Goal: Task Accomplishment & Management: Complete application form

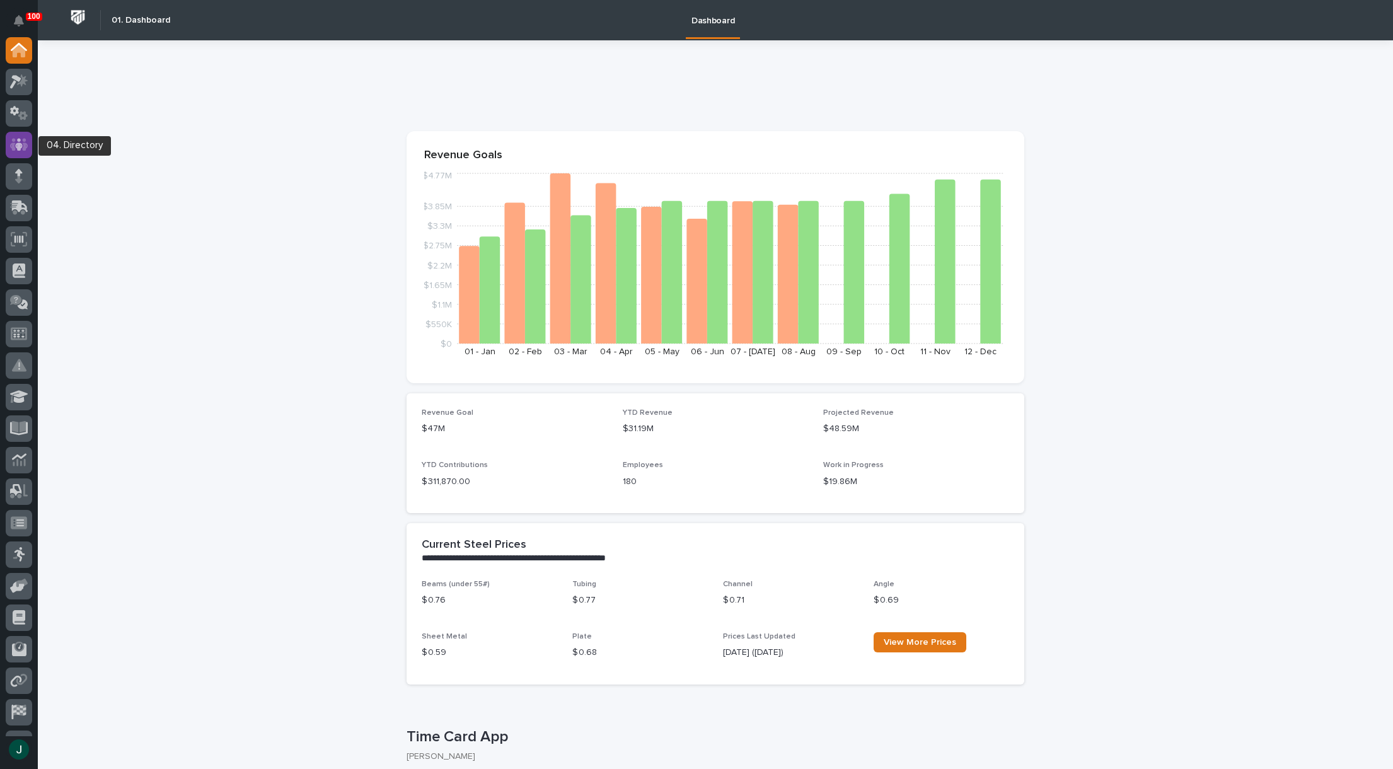
click at [21, 142] on icon at bounding box center [19, 144] width 18 height 14
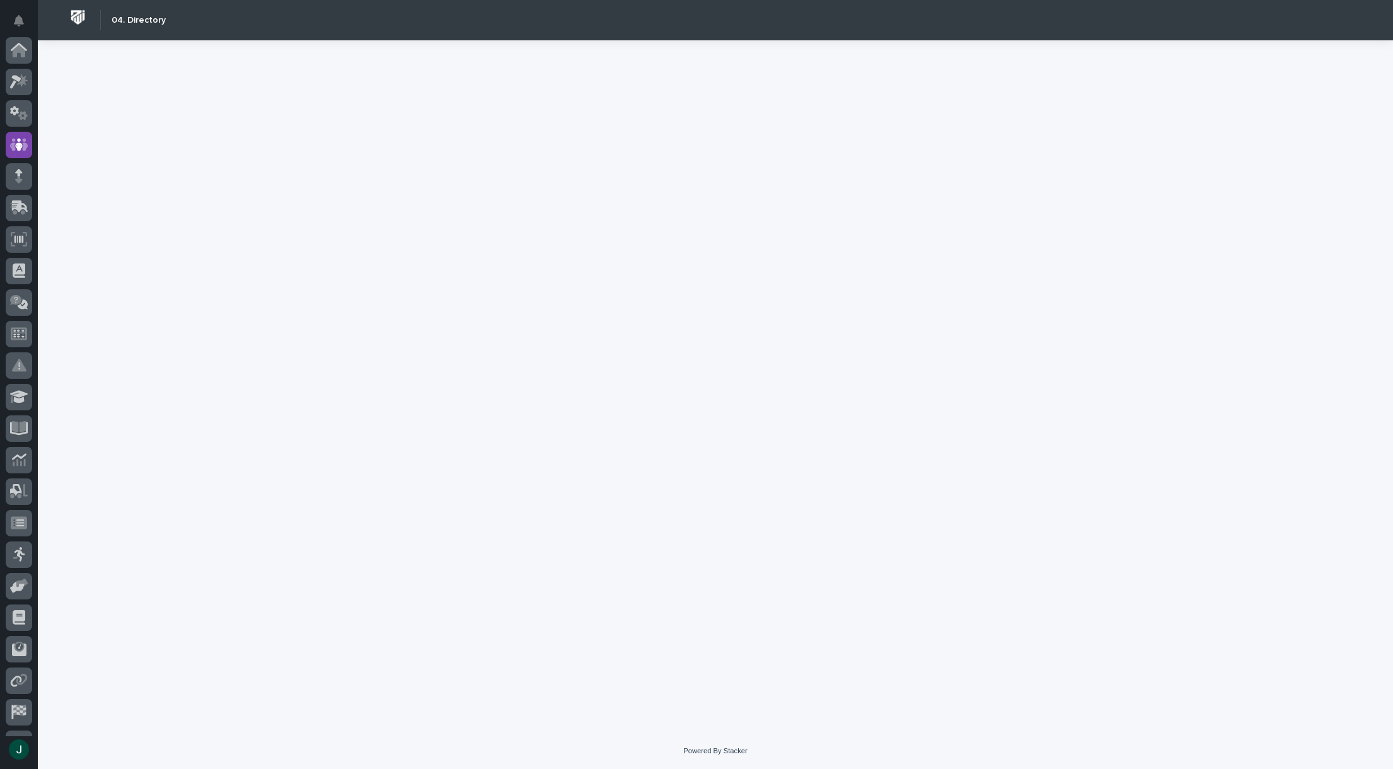
scroll to position [89, 0]
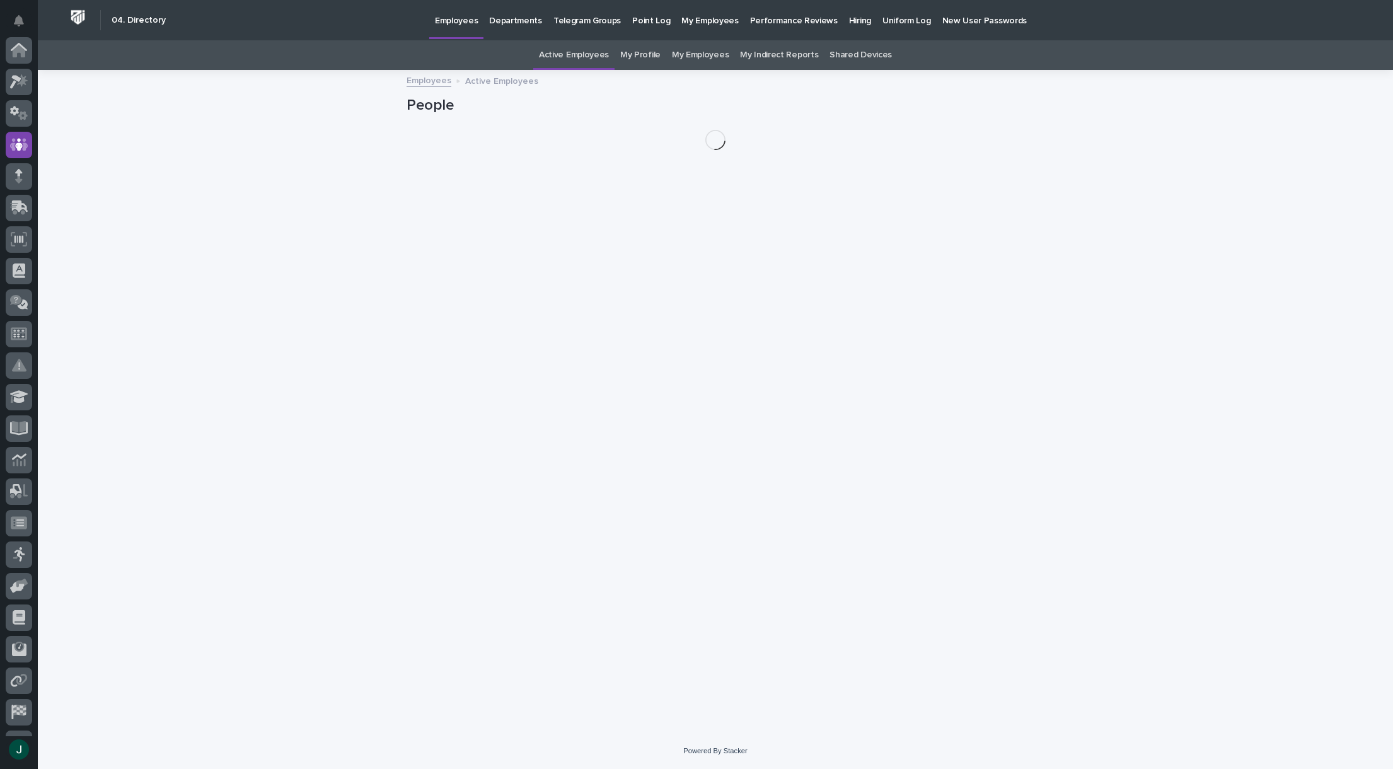
scroll to position [89, 0]
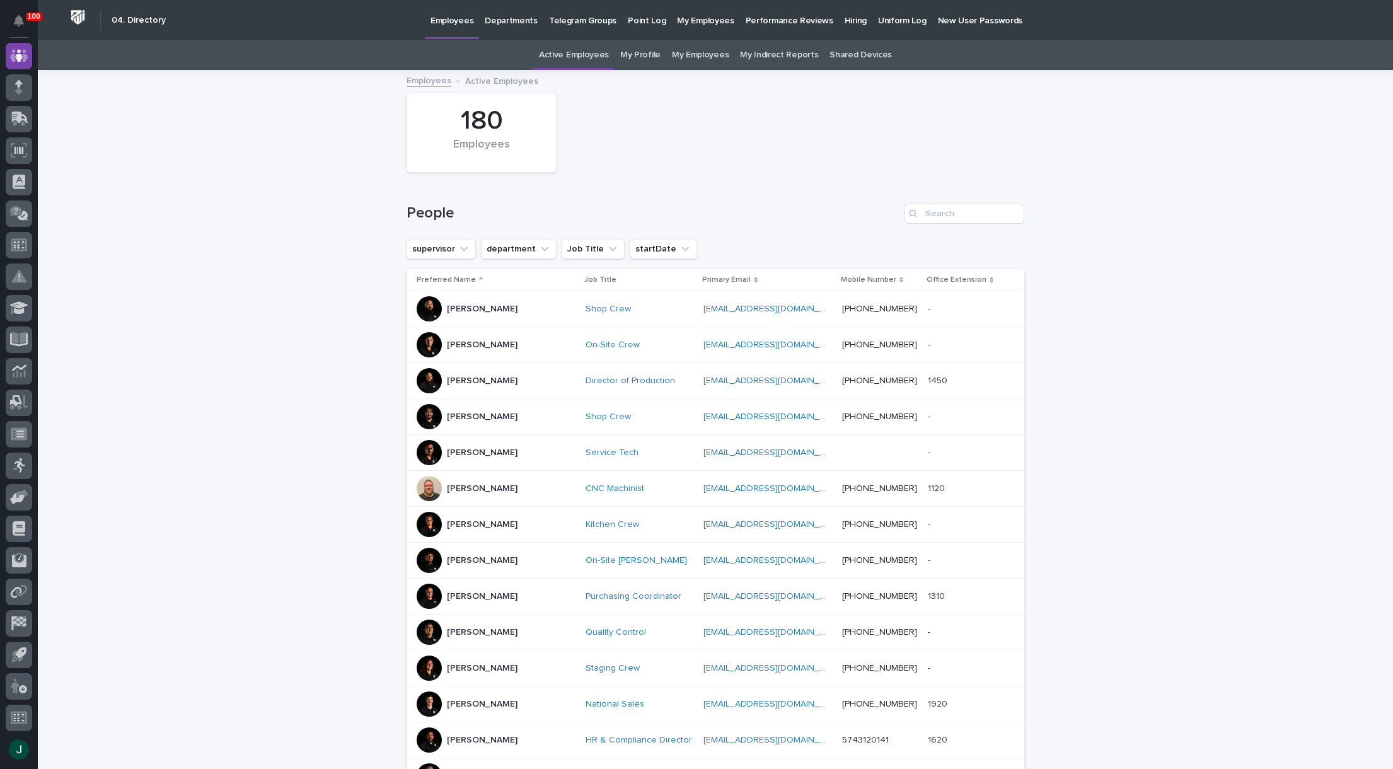
click at [844, 20] on p "Hiring" at bounding box center [855, 13] width 22 height 26
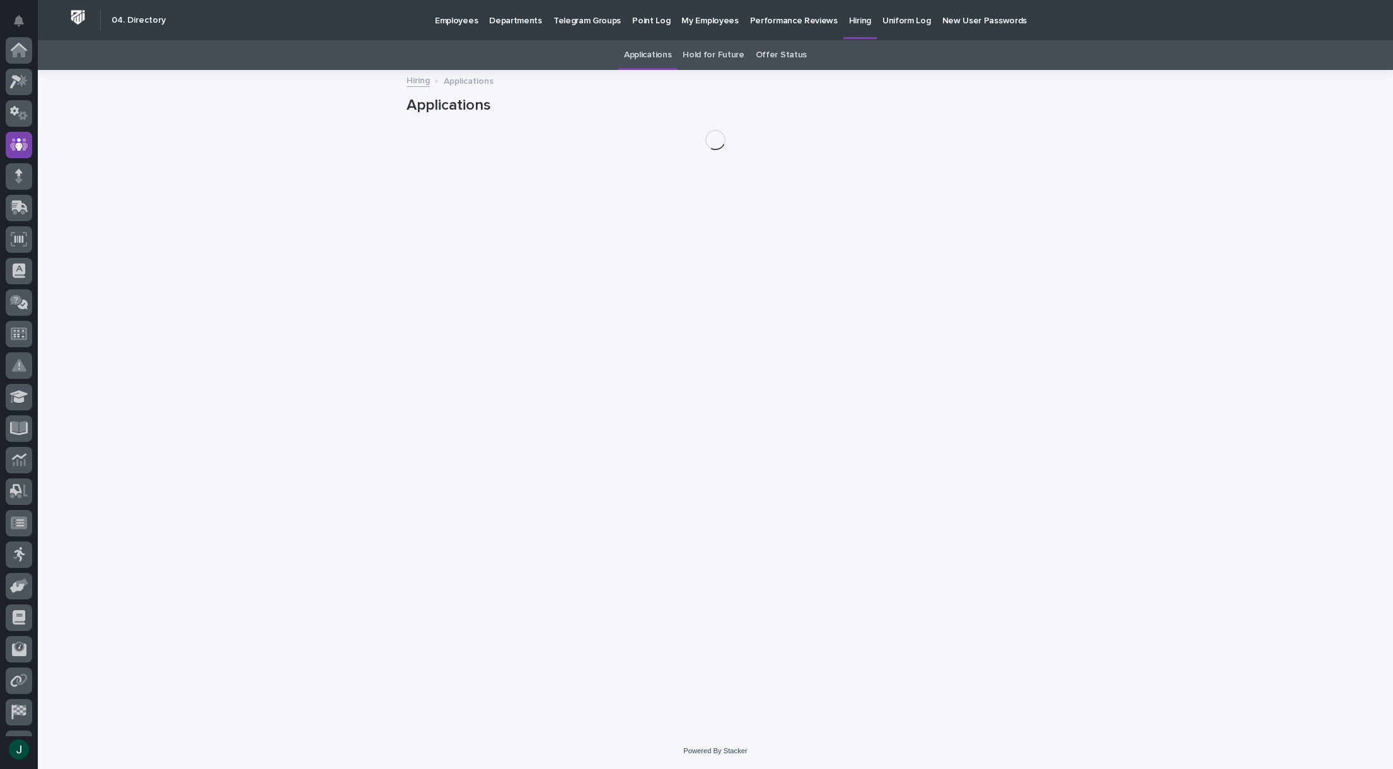
scroll to position [89, 0]
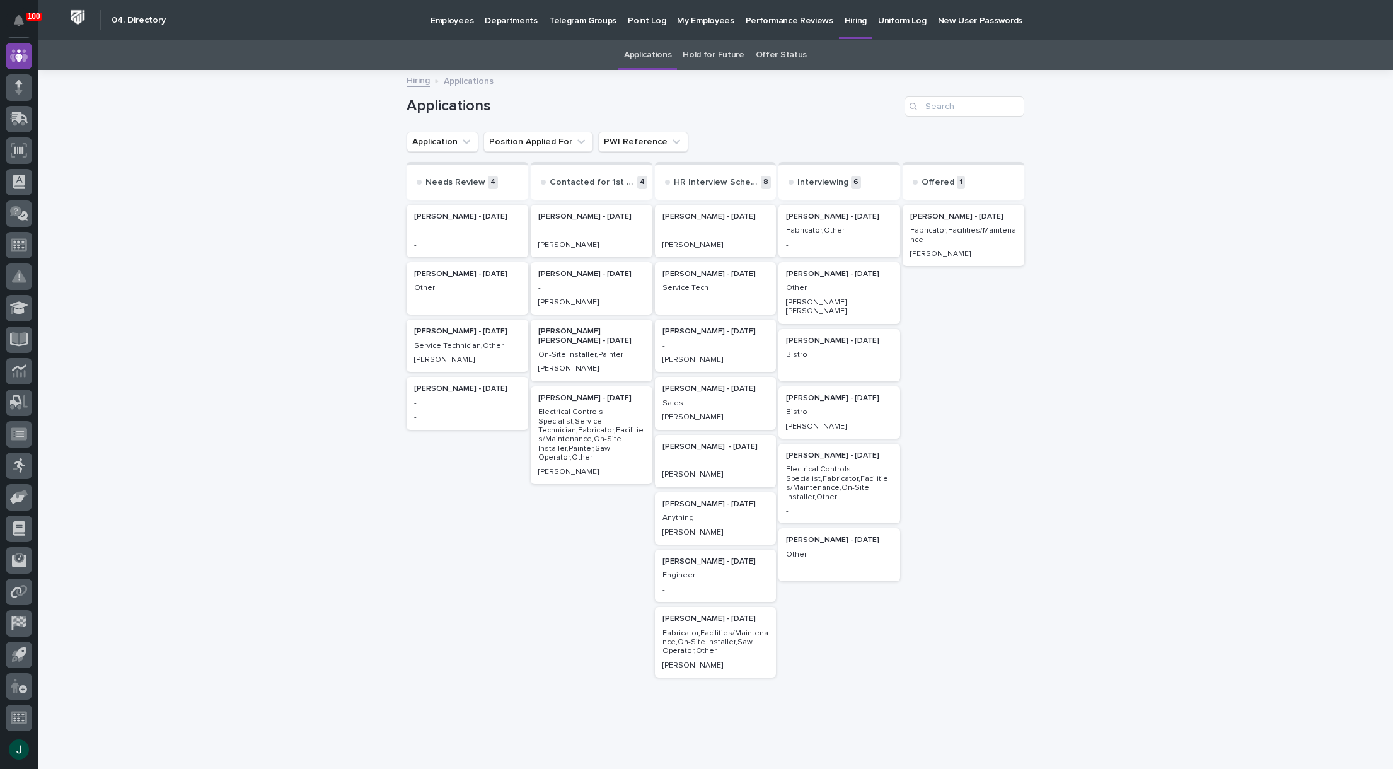
click at [851, 480] on p "Electrical Controls Specialist,Fabricator,Facilities/Maintenance,On-Site Instal…" at bounding box center [839, 483] width 106 height 37
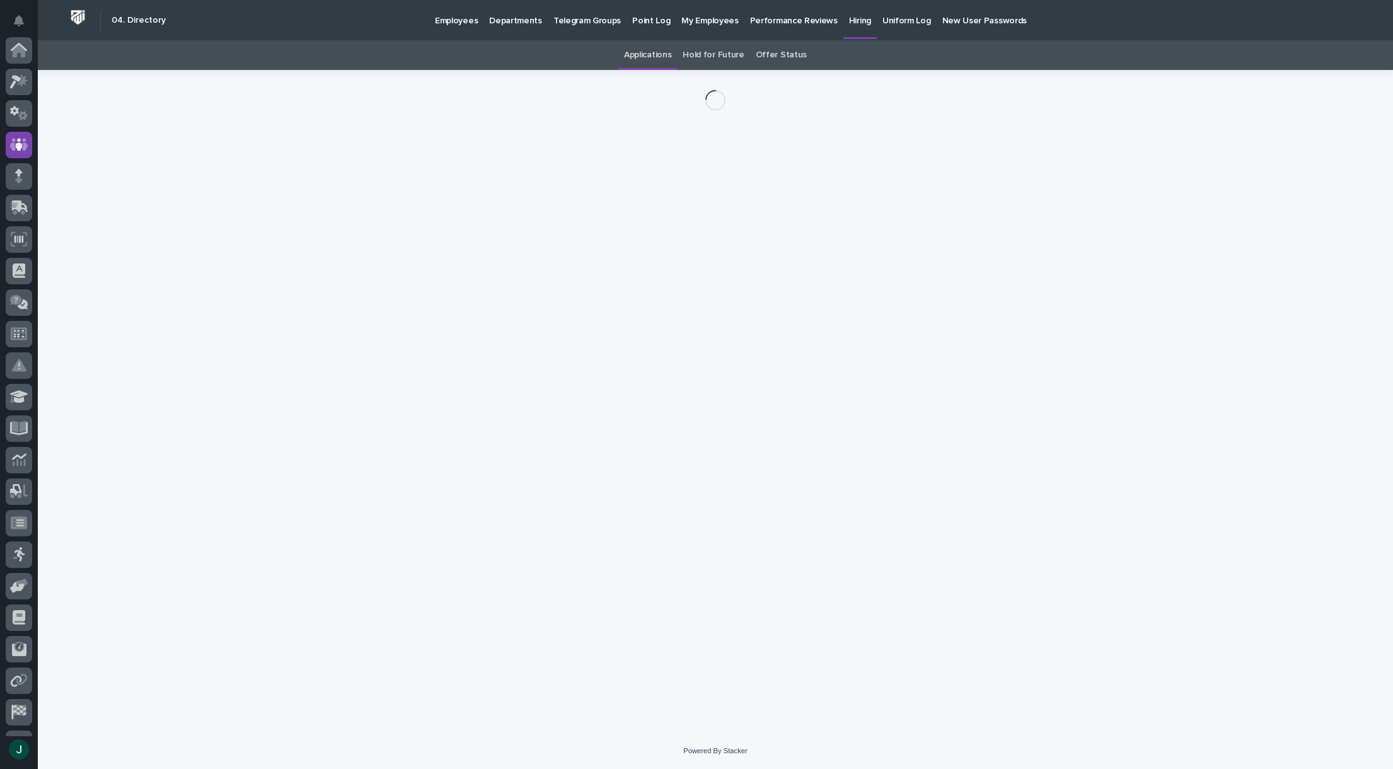
scroll to position [89, 0]
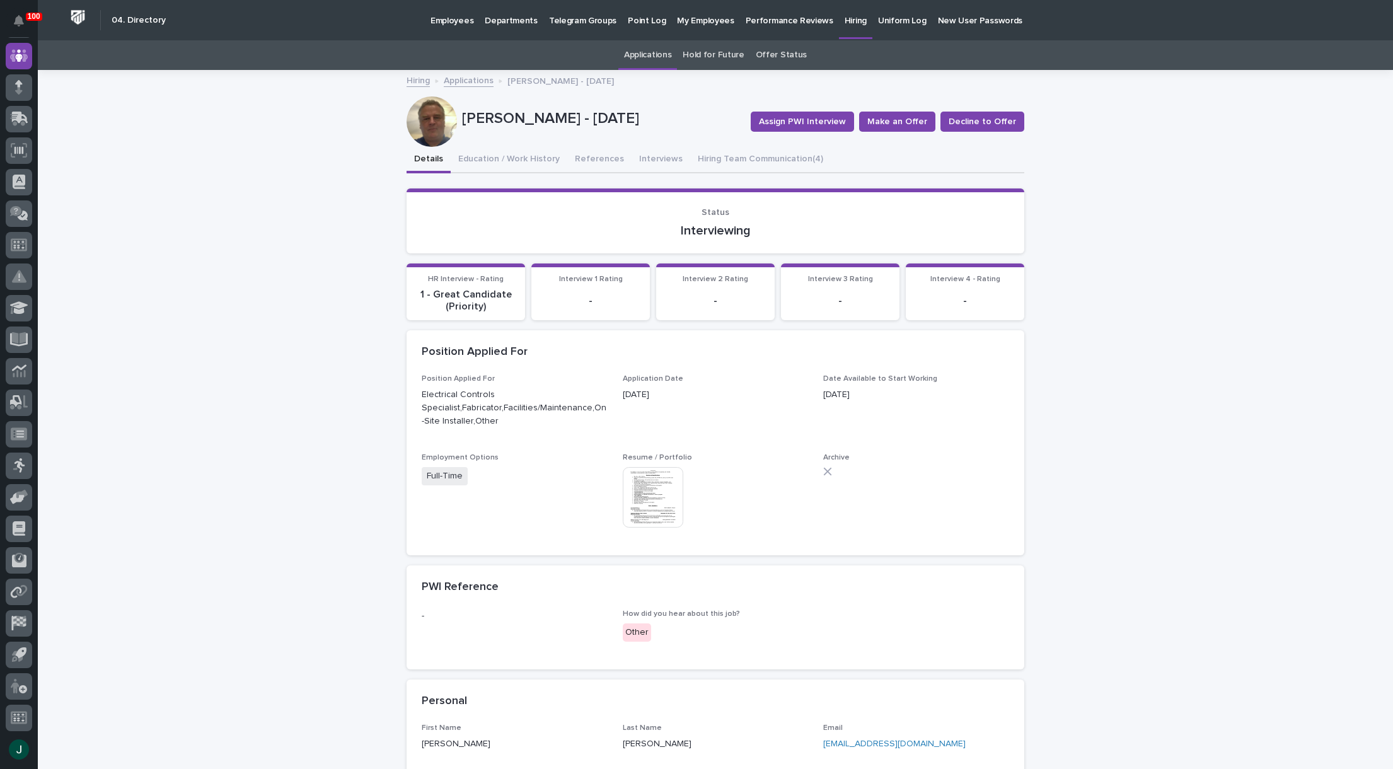
click at [668, 496] on img at bounding box center [653, 497] width 60 height 60
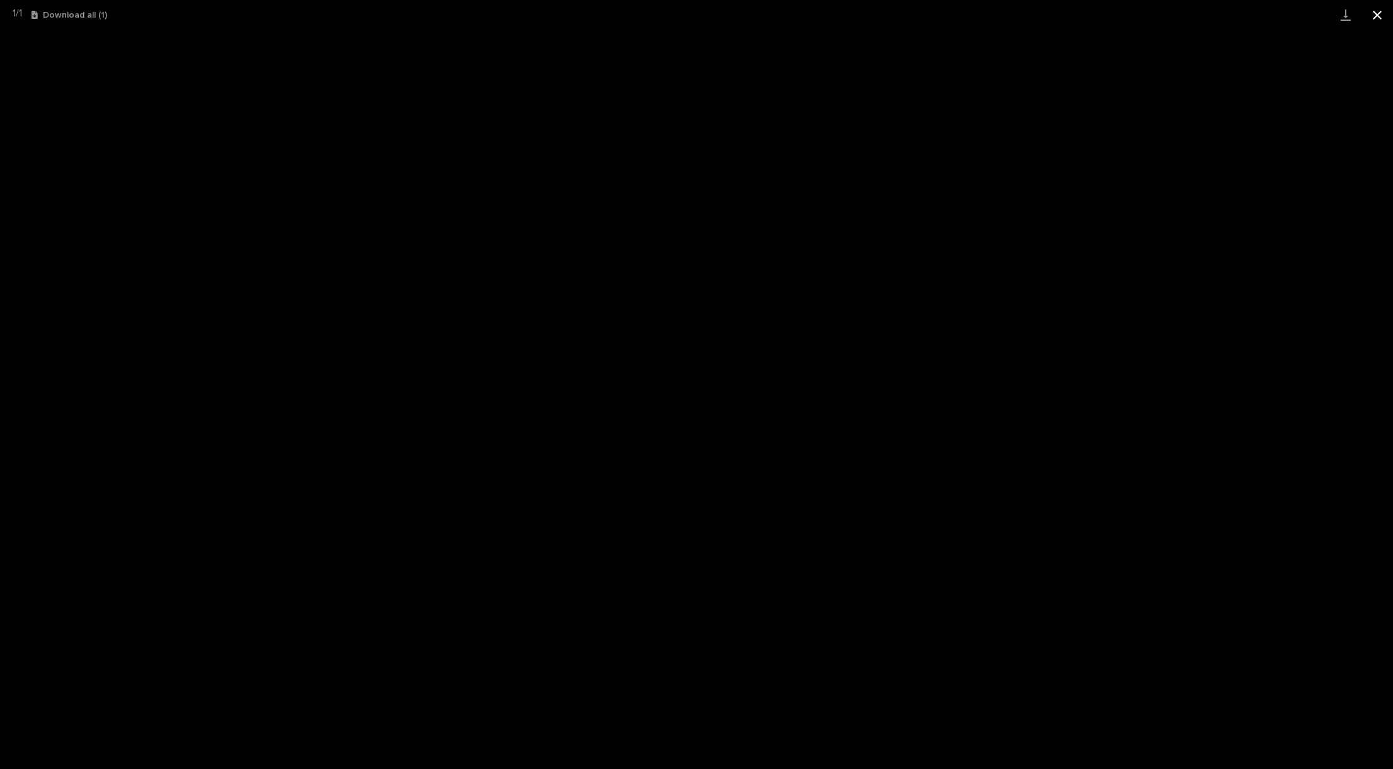
click at [1381, 21] on button "Close gallery" at bounding box center [1377, 15] width 32 height 30
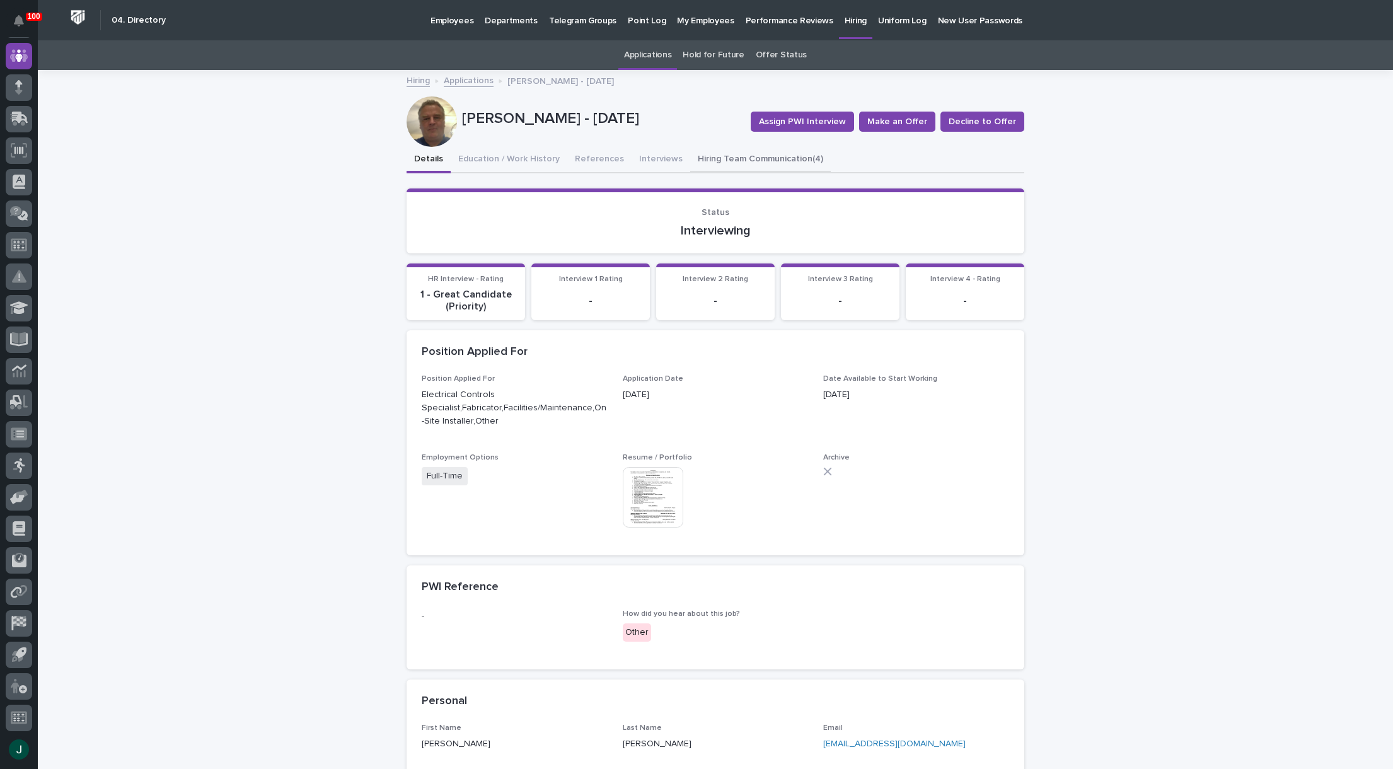
click at [708, 156] on button "Hiring Team Communication (4)" at bounding box center [760, 160] width 141 height 26
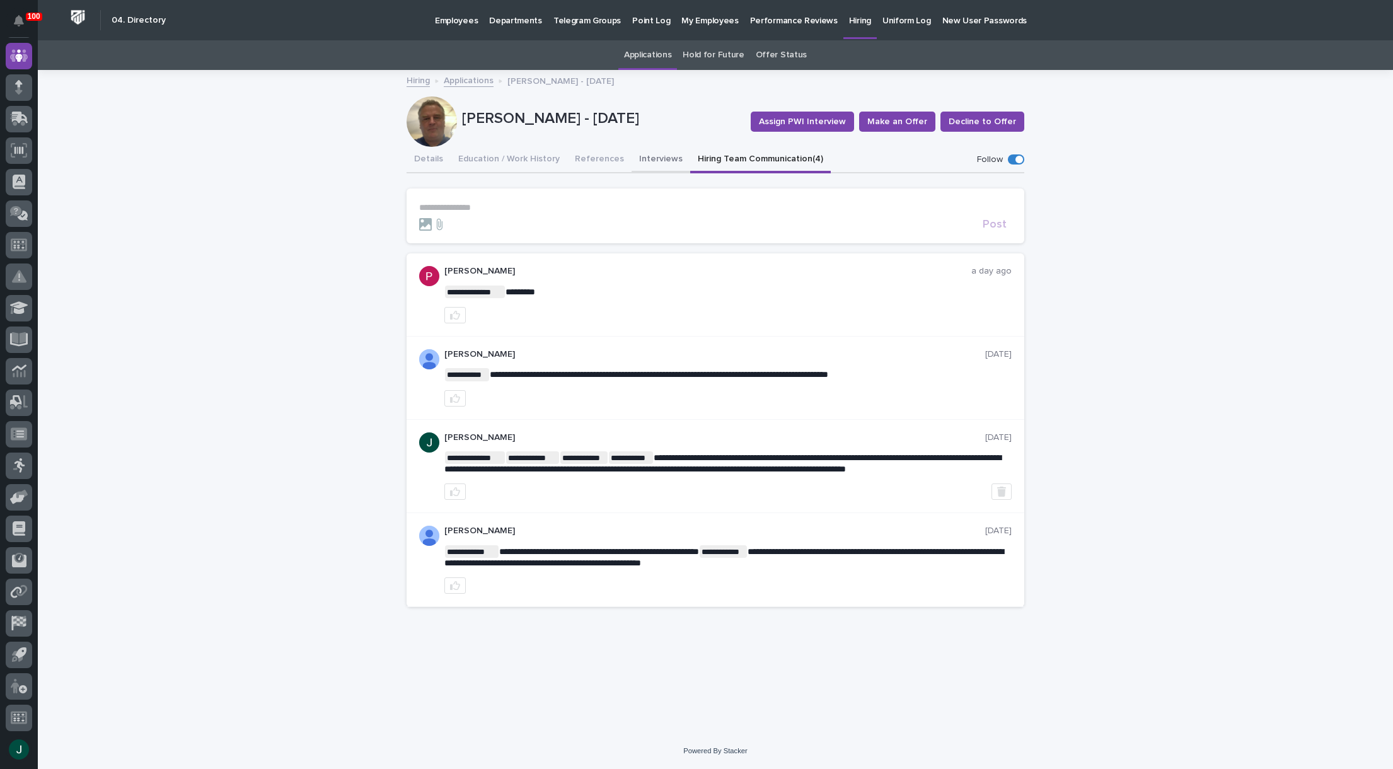
click at [652, 161] on button "Interviews" at bounding box center [660, 160] width 59 height 26
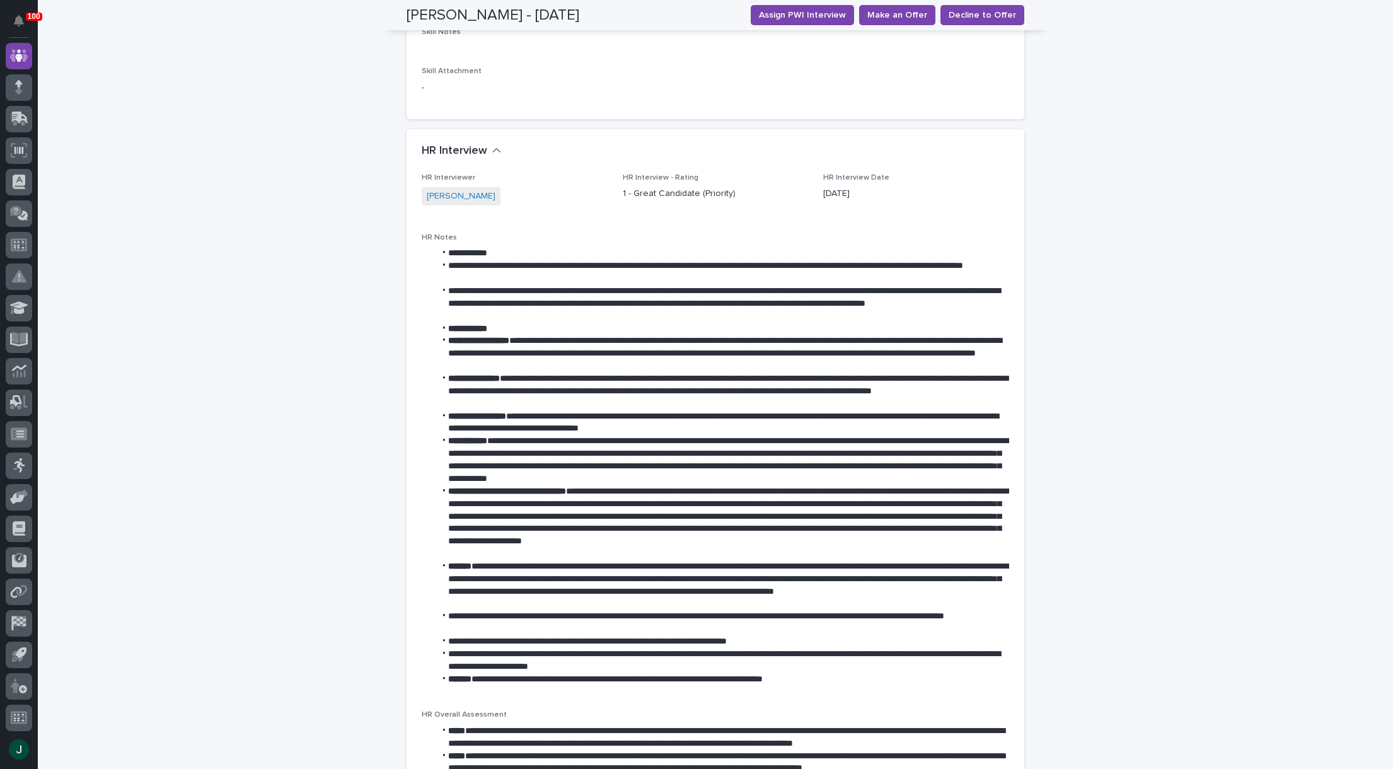
scroll to position [819, 0]
